Goal: Navigation & Orientation: Find specific page/section

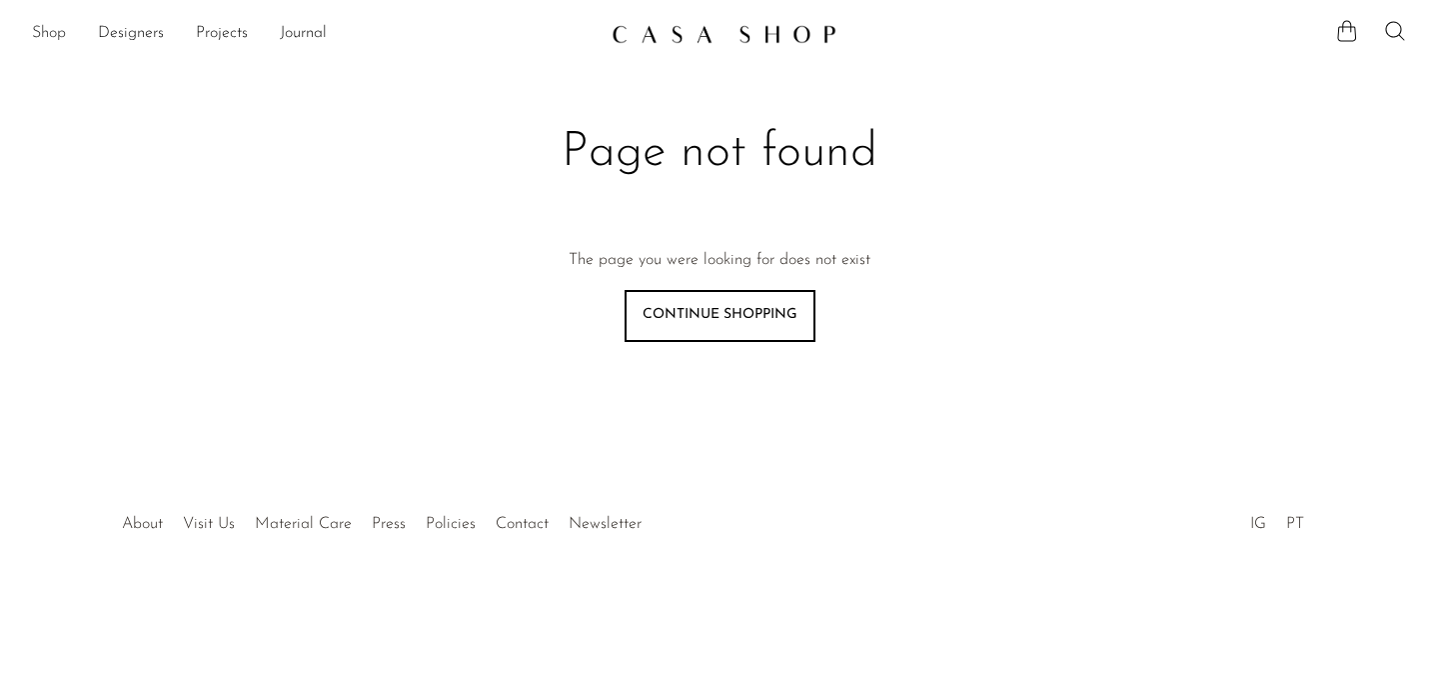
click at [50, 31] on link "Shop" at bounding box center [49, 34] width 34 height 26
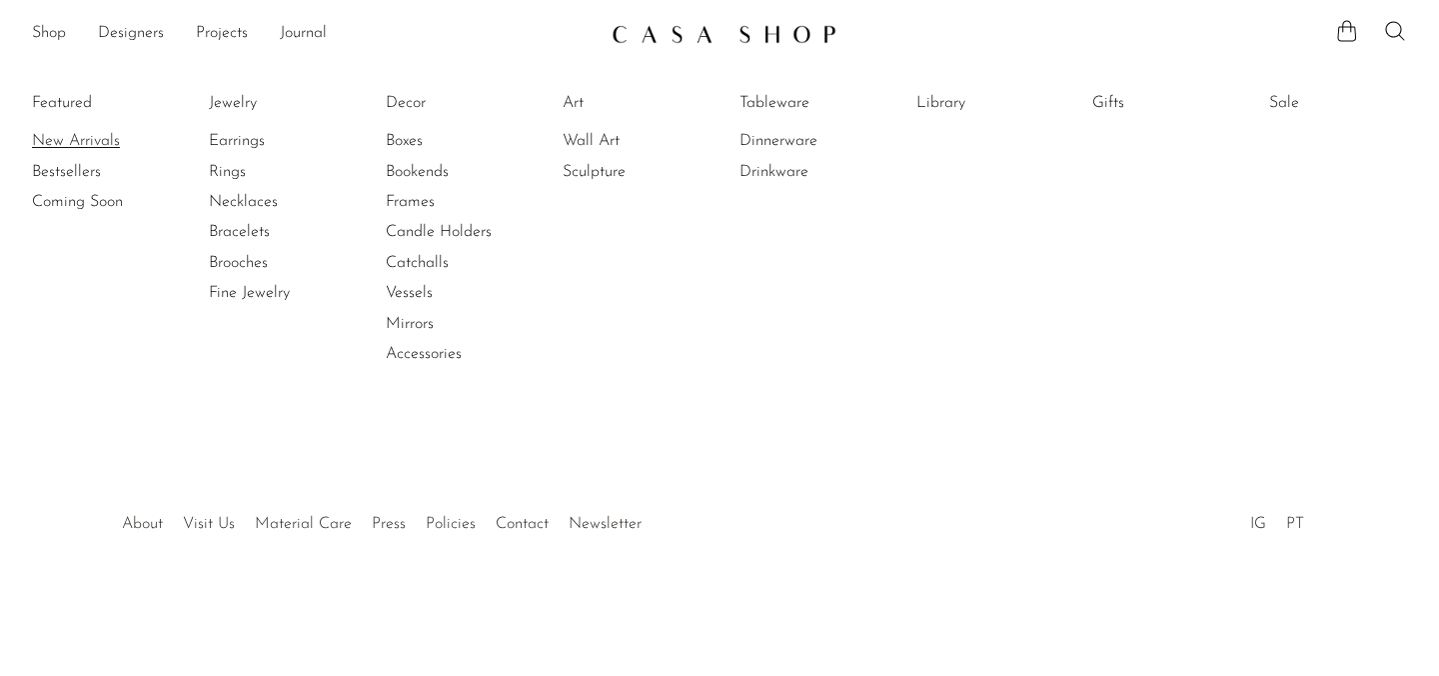
click at [74, 134] on link "New Arrivals" at bounding box center [107, 141] width 150 height 22
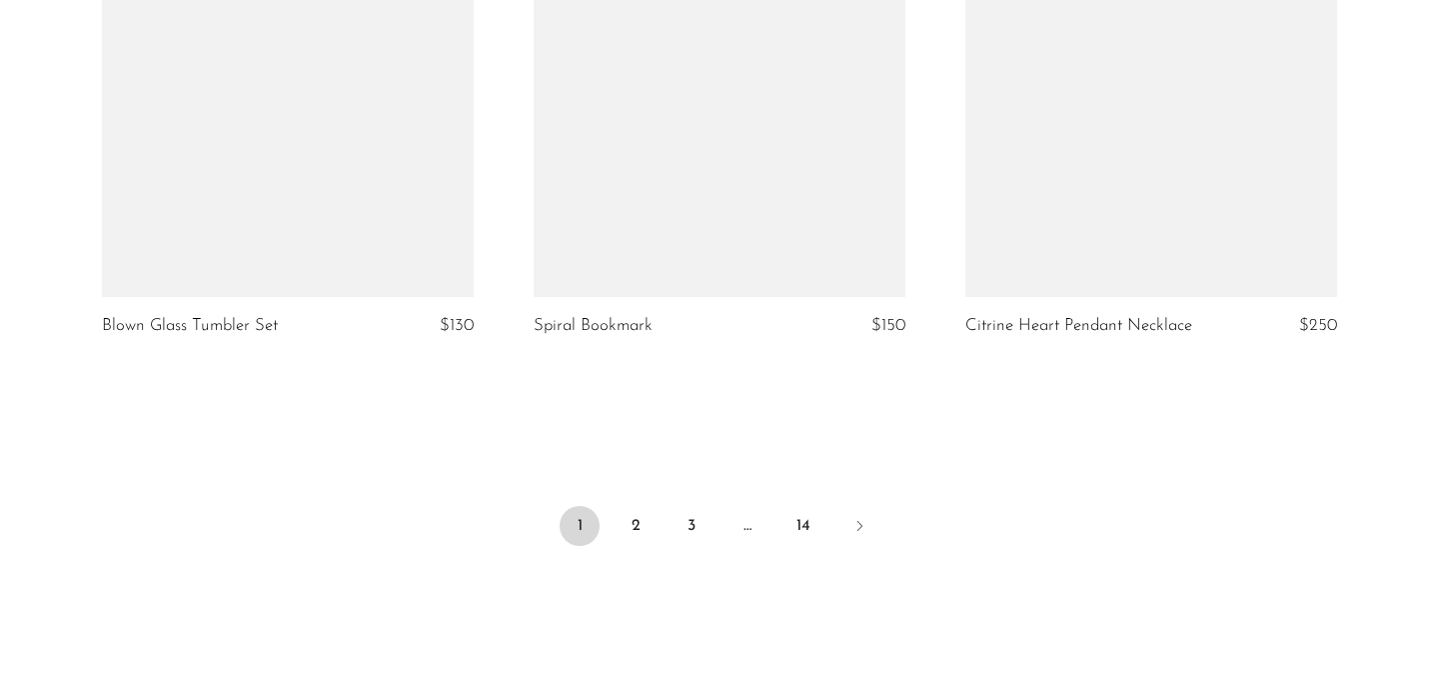
scroll to position [7299, 0]
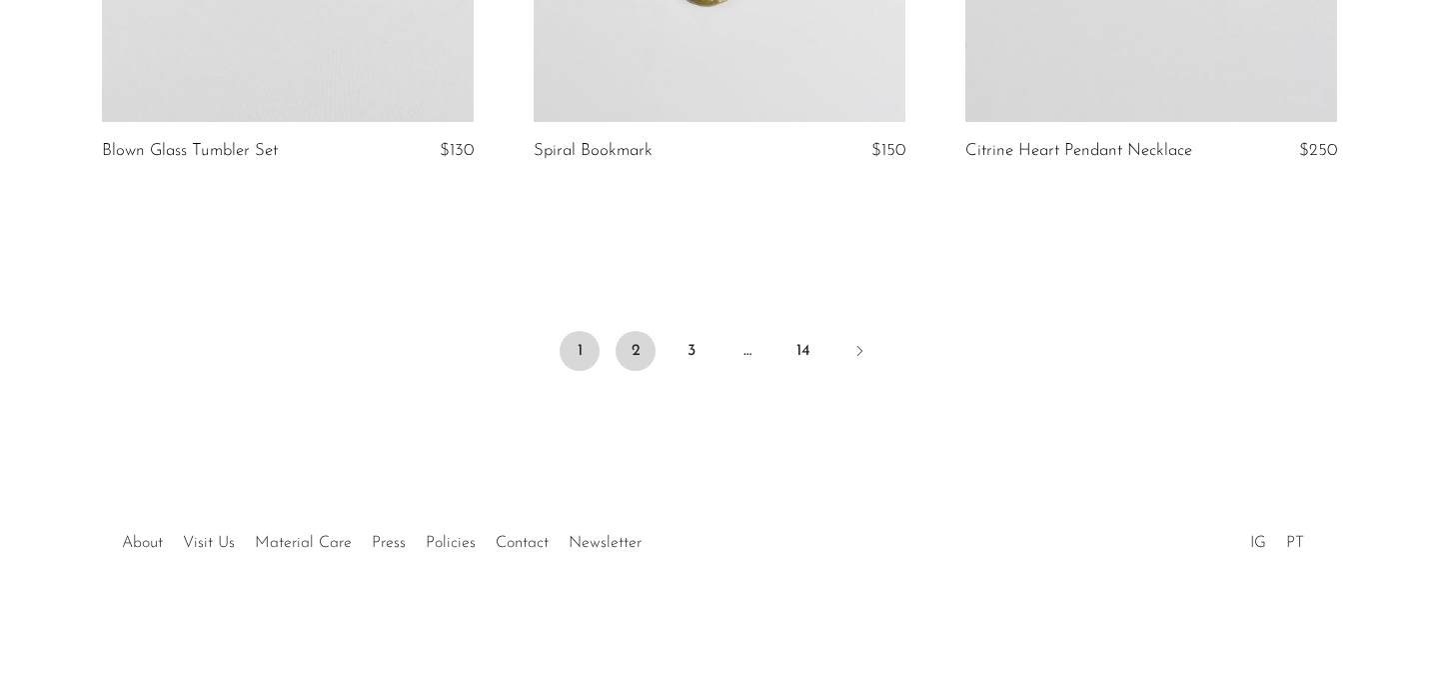
click at [636, 344] on link "2" at bounding box center [636, 351] width 40 height 40
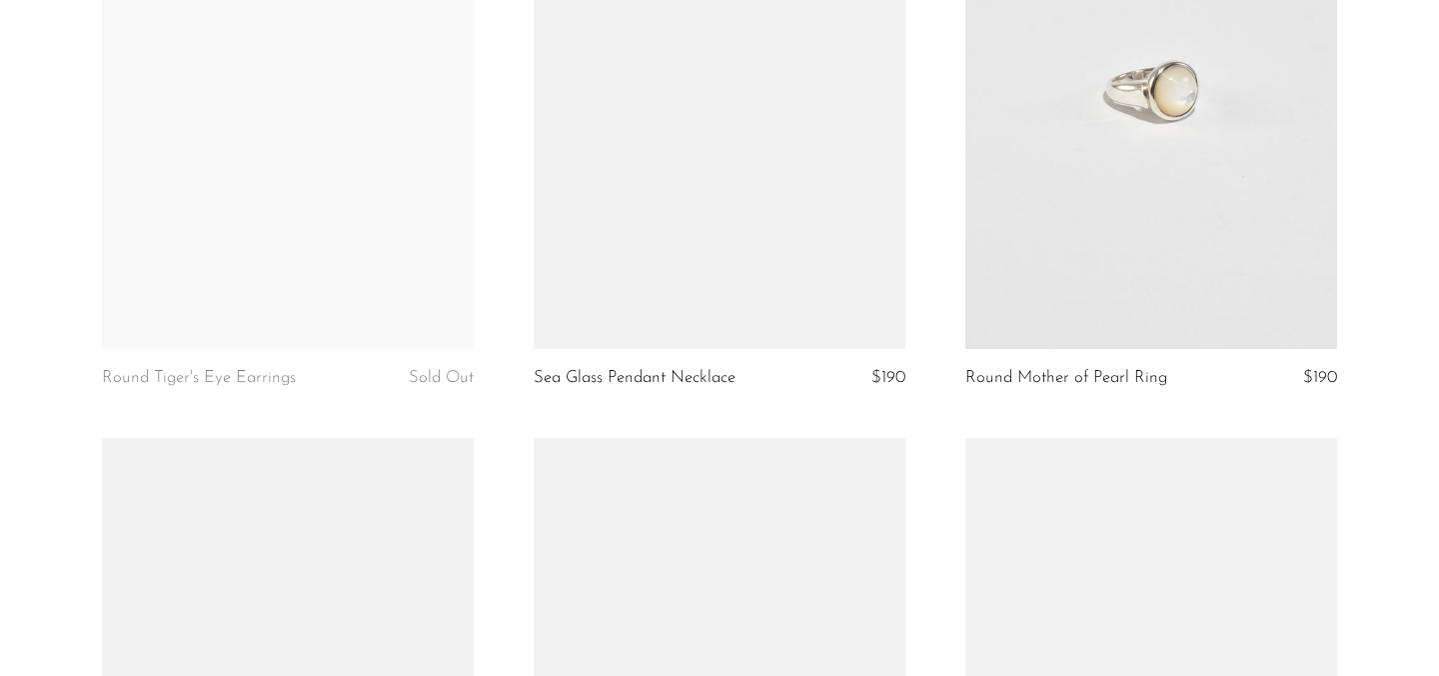
scroll to position [6049, 0]
